Goal: Find specific page/section: Find specific page/section

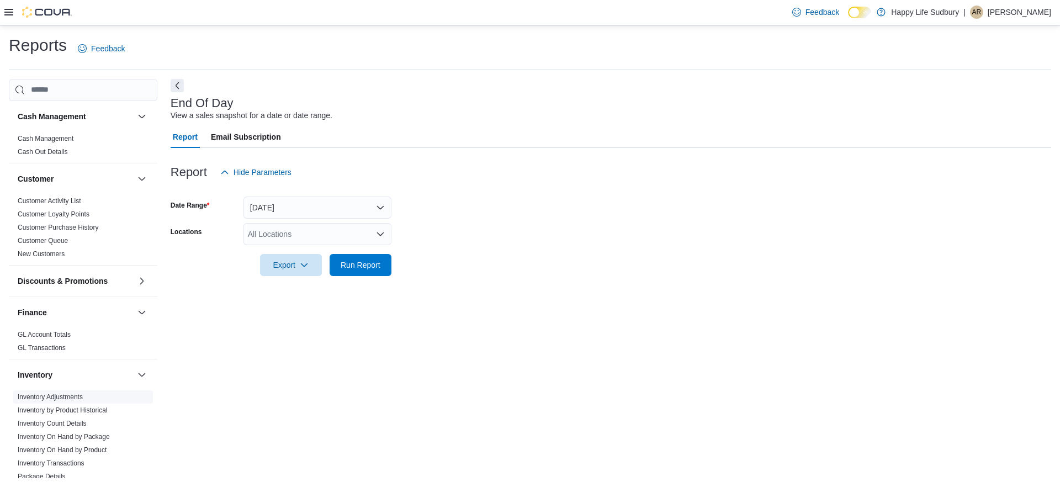
click at [52, 400] on link "Inventory Adjustments" at bounding box center [50, 397] width 65 height 8
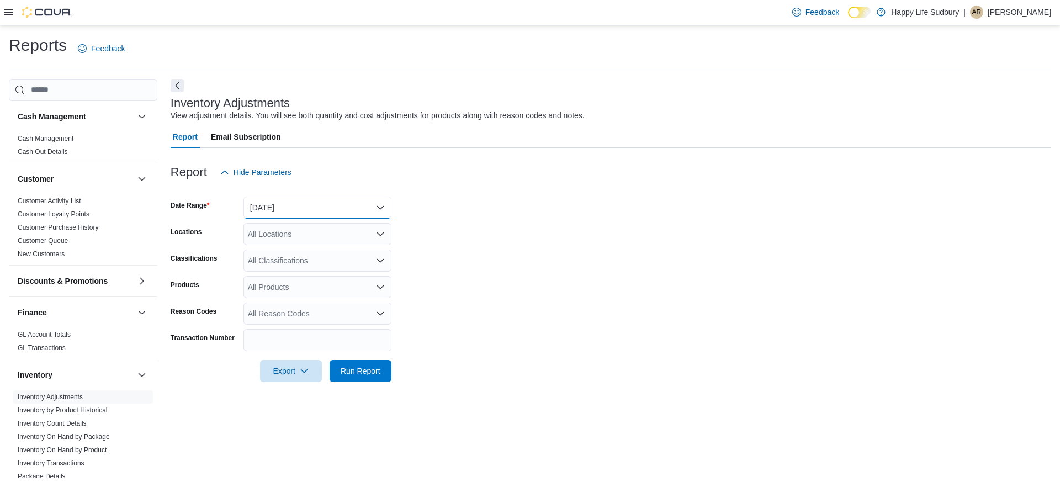
click at [273, 198] on button "[DATE]" at bounding box center [317, 207] width 148 height 22
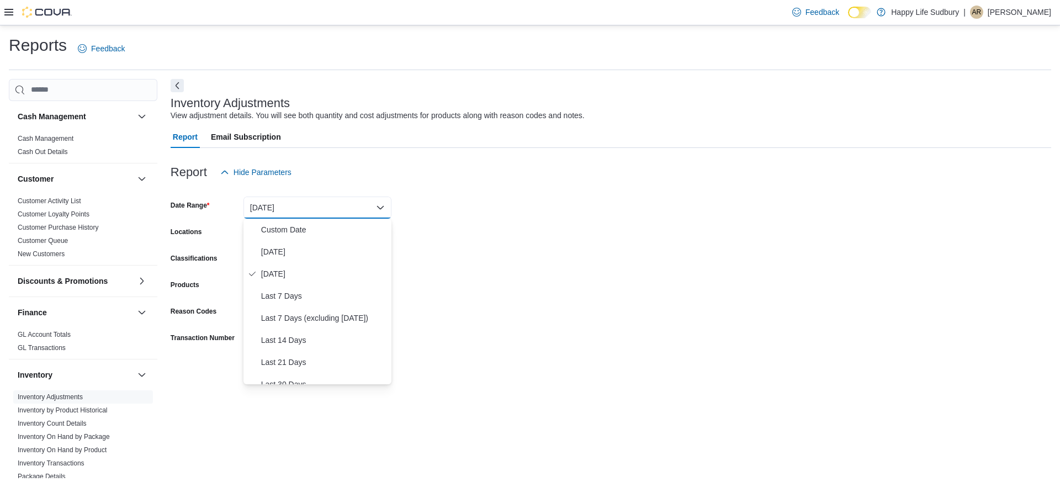
drag, startPoint x: 626, startPoint y: 251, endPoint x: 172, endPoint y: 285, distance: 456.0
click at [618, 251] on form "Date Range [DATE] Locations All Locations Classifications All Classifications P…" at bounding box center [611, 282] width 880 height 199
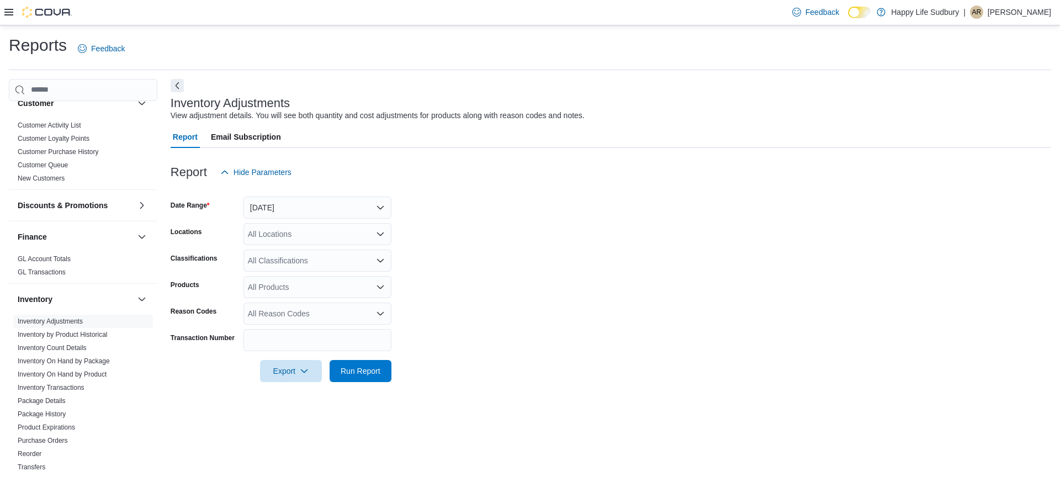
scroll to position [221, 0]
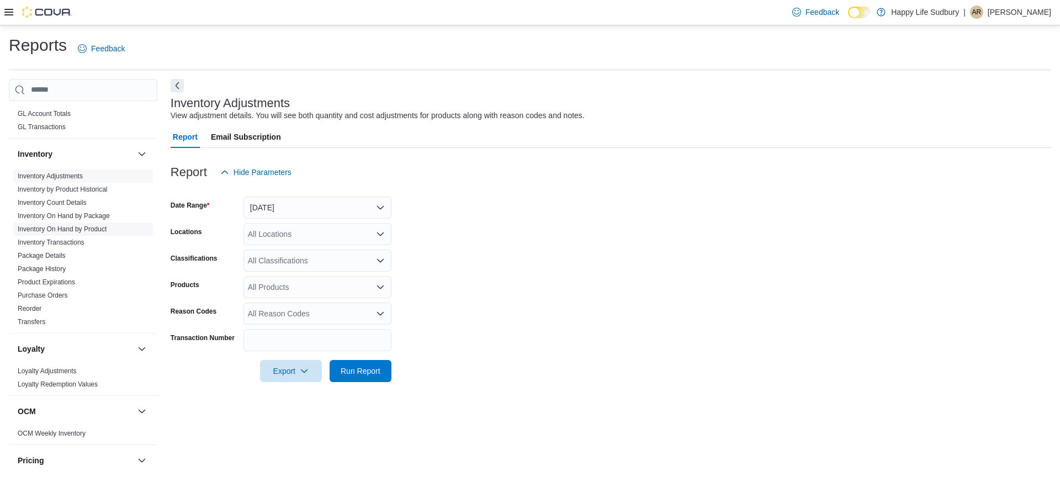
click at [103, 230] on link "Inventory On Hand by Product" at bounding box center [62, 229] width 89 height 8
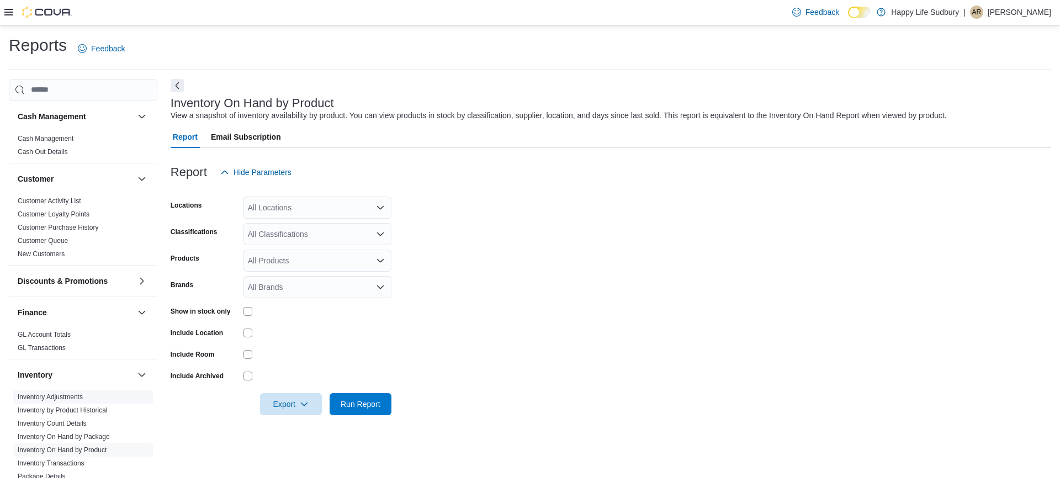
click at [62, 400] on link "Inventory Adjustments" at bounding box center [50, 397] width 65 height 8
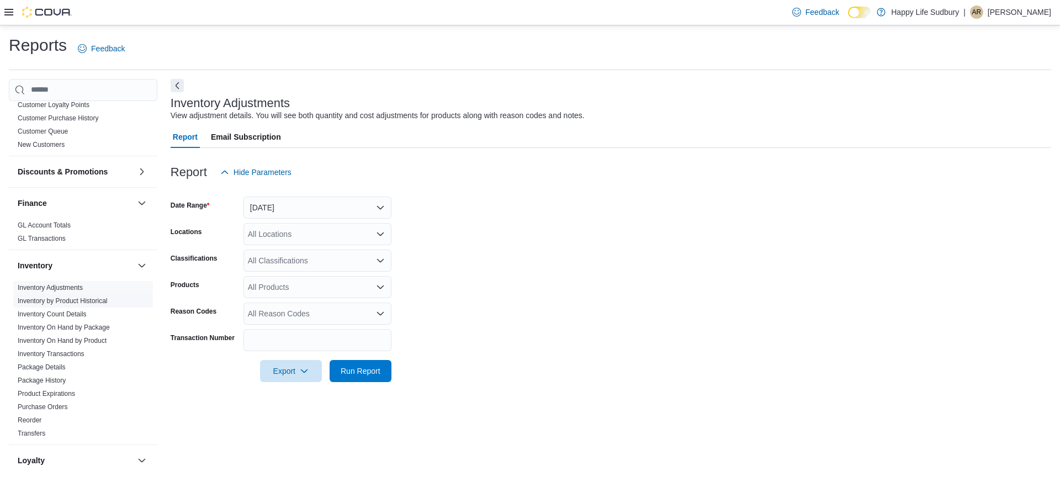
scroll to position [110, 0]
click at [70, 284] on link "Inventory Adjustments" at bounding box center [50, 287] width 65 height 8
click at [248, 169] on span "Hide Parameters" at bounding box center [262, 172] width 58 height 11
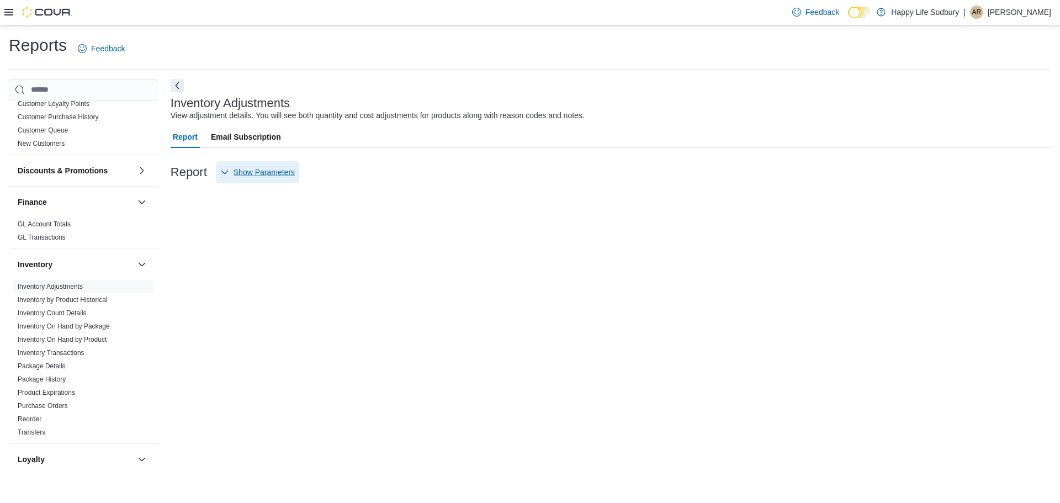
click at [258, 174] on span "Show Parameters" at bounding box center [263, 172] width 61 height 11
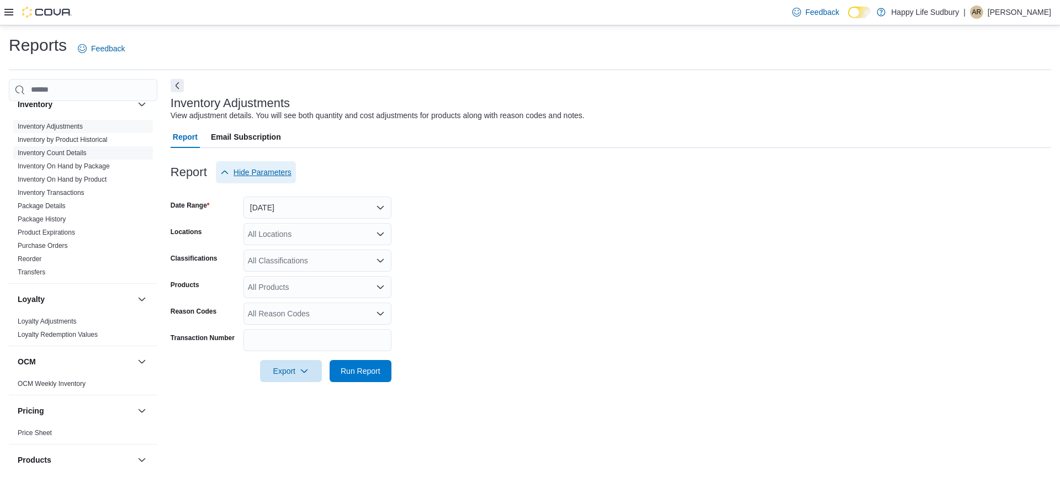
scroll to position [276, 0]
